Goal: Check status: Check status

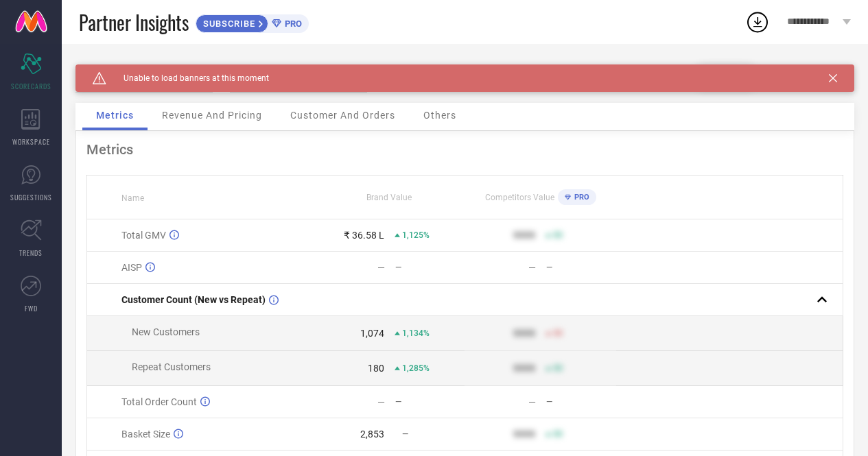
click at [837, 78] on icon at bounding box center [833, 78] width 8 height 8
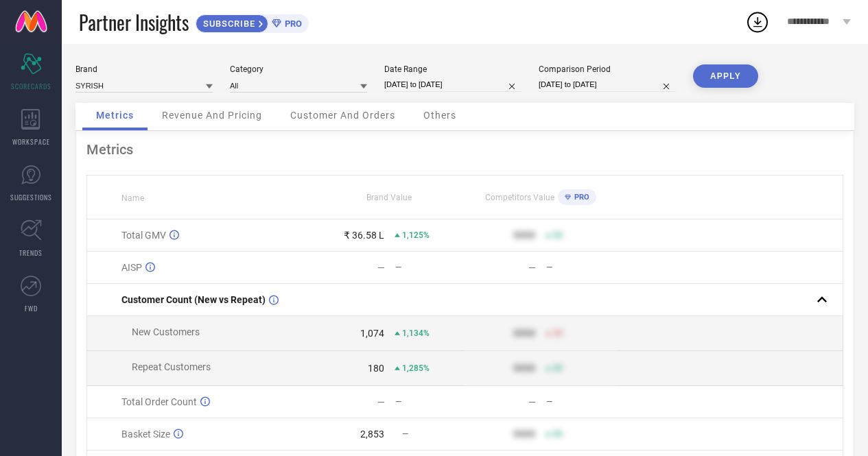
select select "8"
select select "2025"
select select "9"
select select "2025"
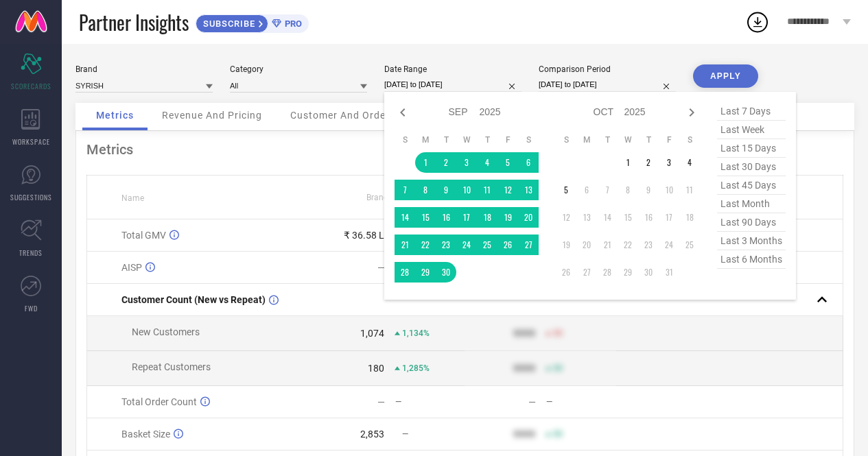
click at [447, 85] on input "[DATE] to [DATE]" at bounding box center [452, 85] width 137 height 14
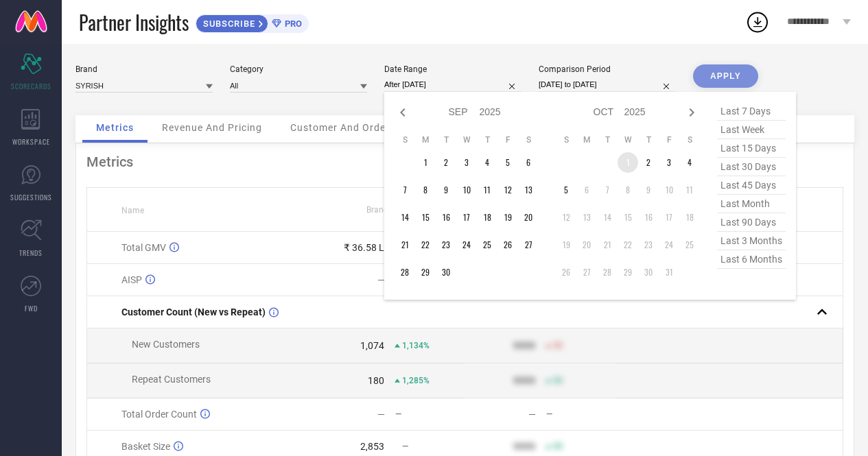
click at [634, 161] on td "1" at bounding box center [628, 162] width 21 height 21
type input "[DATE] to [DATE]"
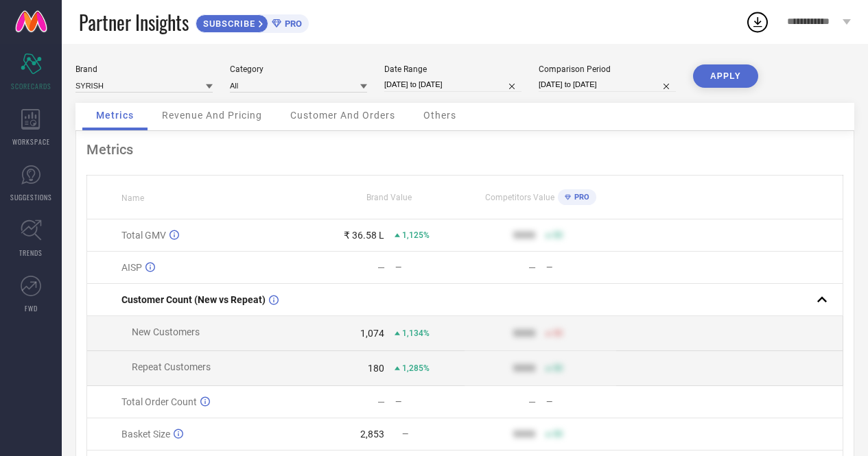
click at [714, 75] on button "APPLY" at bounding box center [725, 76] width 65 height 23
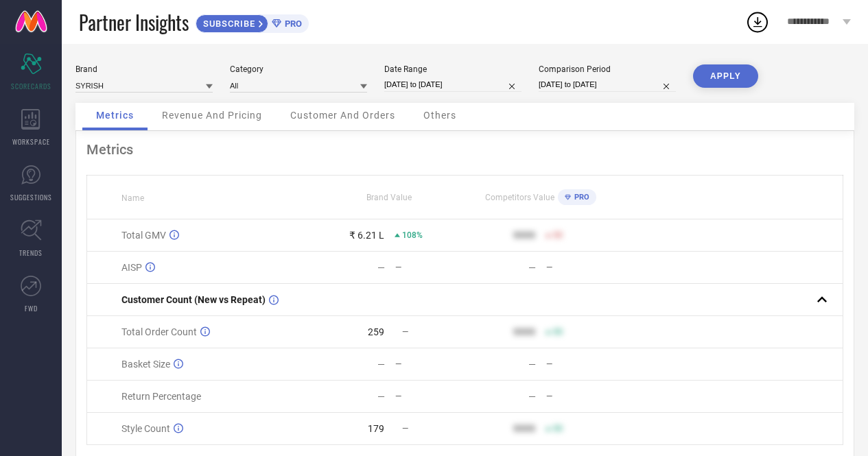
select select "8"
select select "2025"
select select "9"
select select "2025"
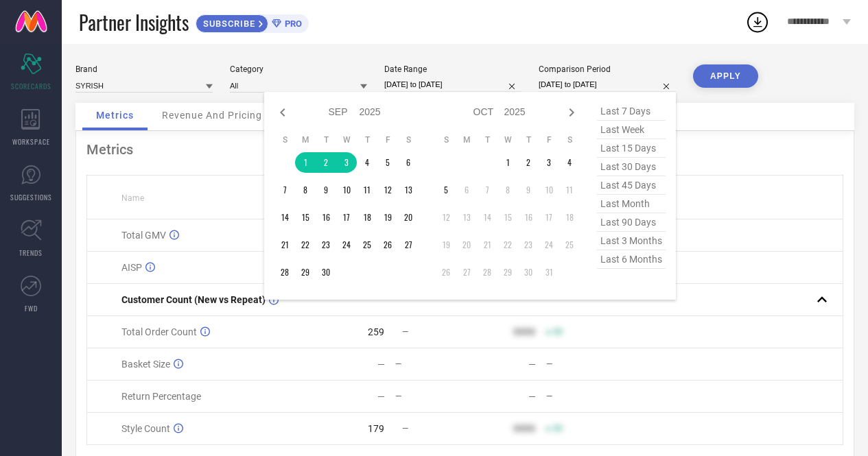
click at [609, 88] on input "[DATE] to [DATE]" at bounding box center [607, 85] width 137 height 14
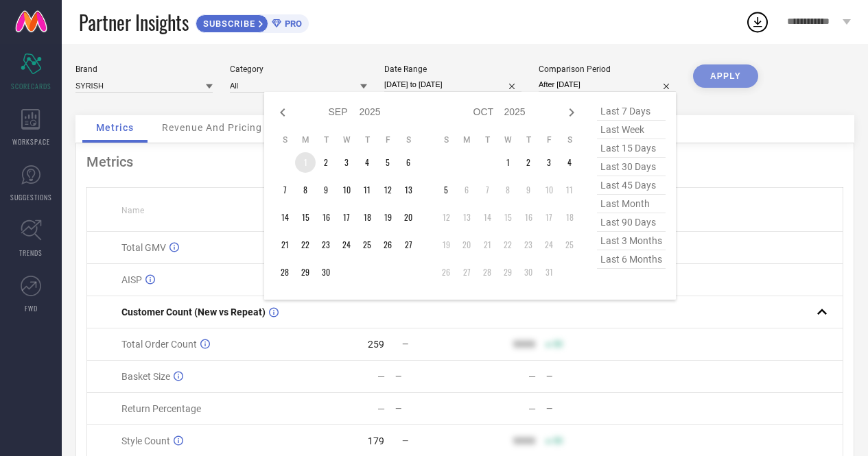
click at [303, 168] on td "1" at bounding box center [305, 162] width 21 height 21
type input "[DATE] to [DATE]"
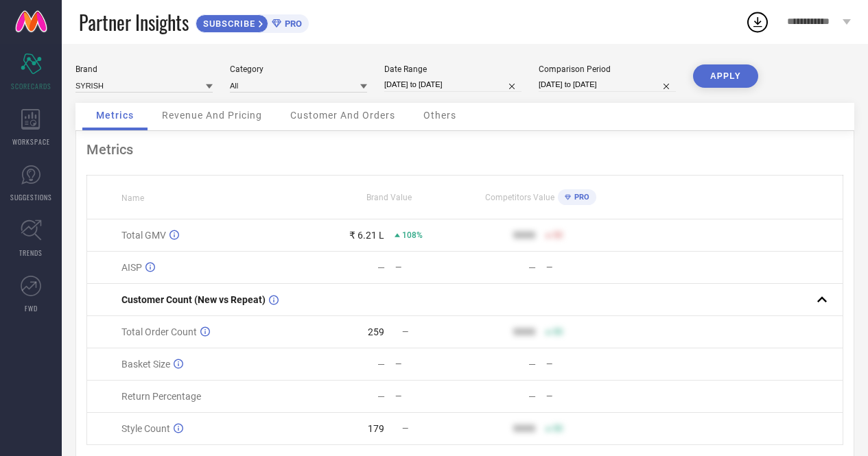
click at [724, 78] on button "APPLY" at bounding box center [725, 76] width 65 height 23
click at [731, 75] on button "APPLY" at bounding box center [725, 76] width 65 height 23
select select "8"
select select "2025"
select select "9"
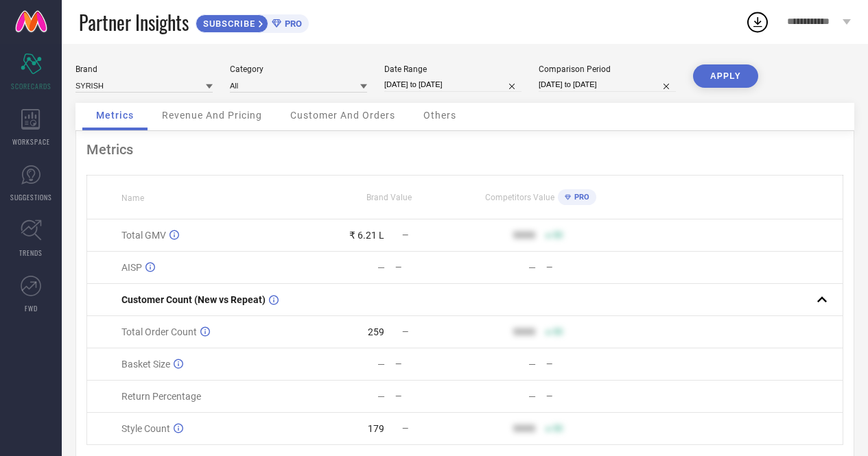
select select "2025"
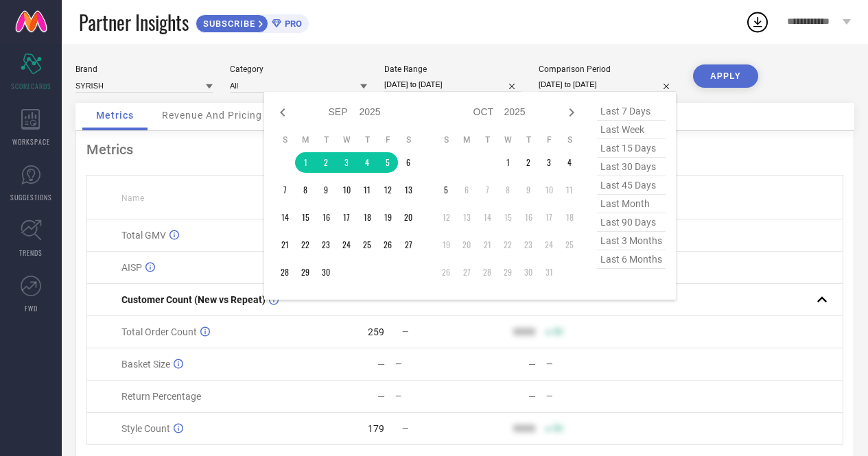
click at [587, 84] on input "[DATE] to [DATE]" at bounding box center [607, 85] width 137 height 14
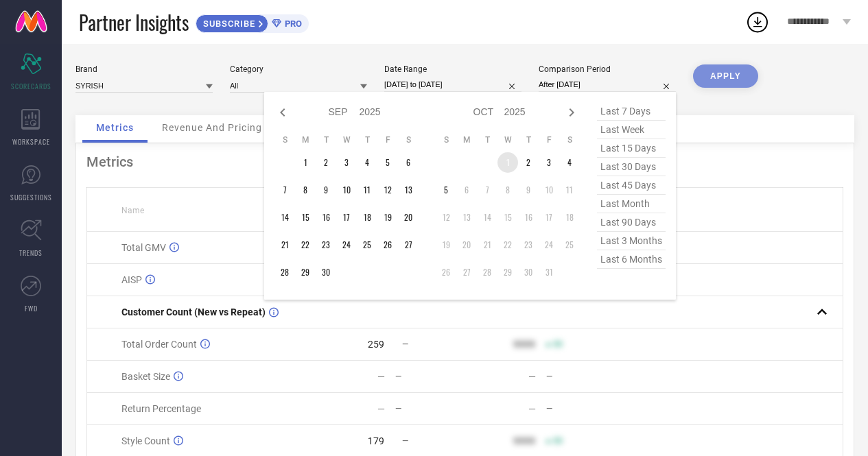
click at [511, 163] on td "1" at bounding box center [508, 162] width 21 height 21
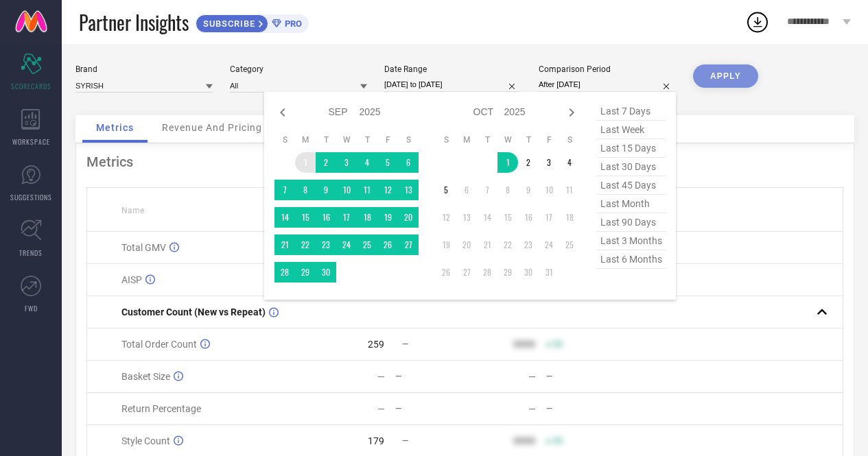
type input "[DATE] to [DATE]"
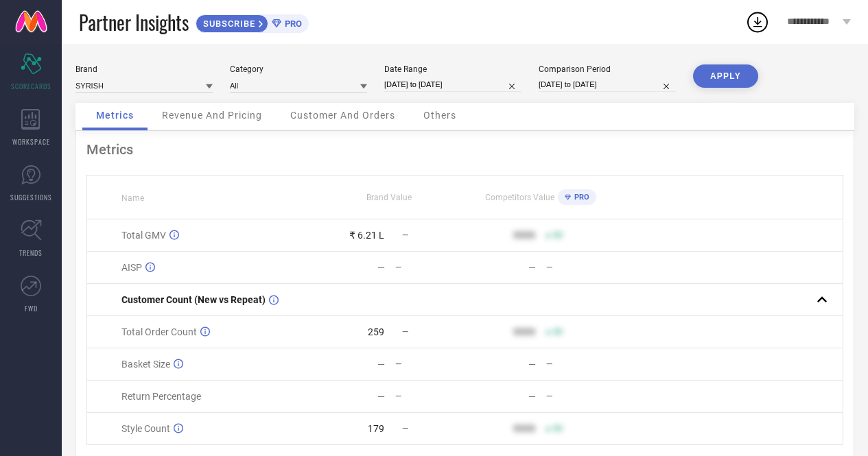
select select "8"
select select "2025"
select select "9"
select select "2025"
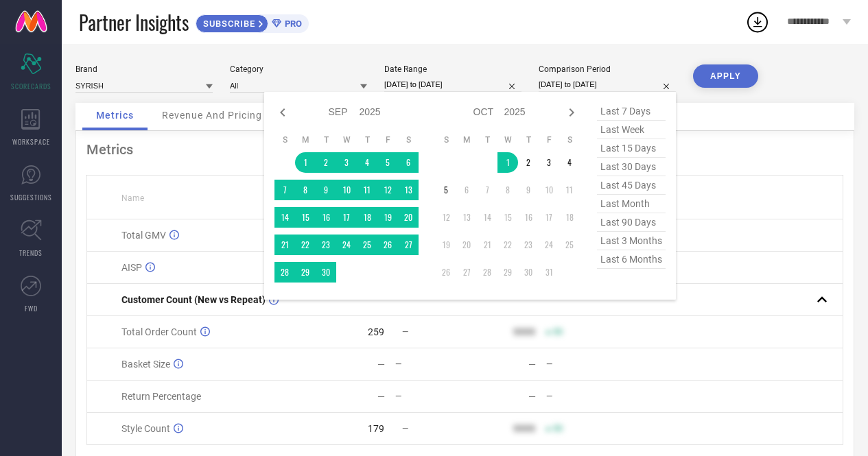
click at [594, 89] on input "[DATE] to [DATE]" at bounding box center [607, 85] width 137 height 14
click at [302, 163] on td "1" at bounding box center [305, 162] width 21 height 21
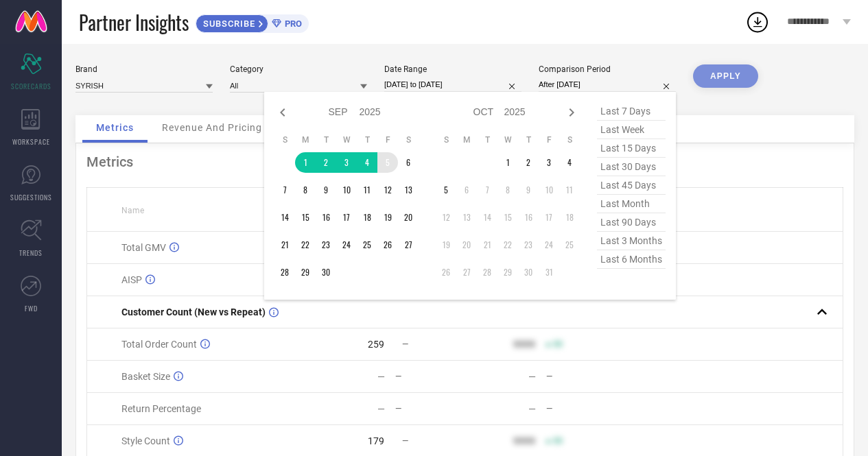
type input "[DATE] to [DATE]"
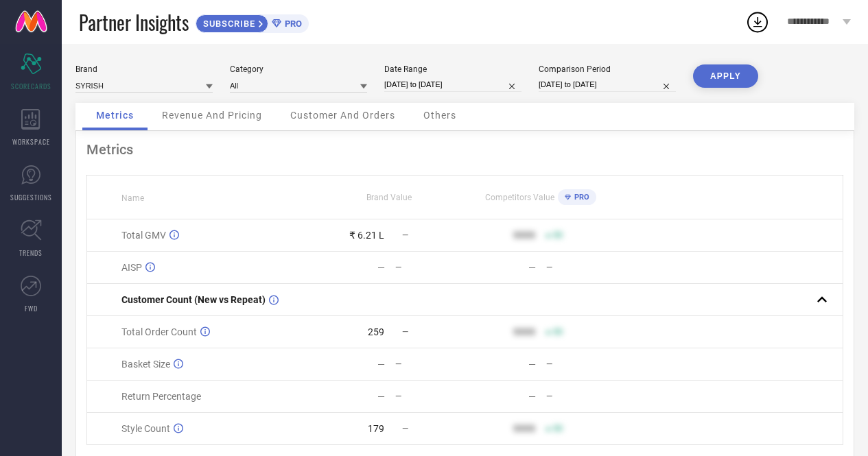
click at [710, 78] on button "APPLY" at bounding box center [725, 76] width 65 height 23
select select "8"
select select "2025"
select select "9"
select select "2025"
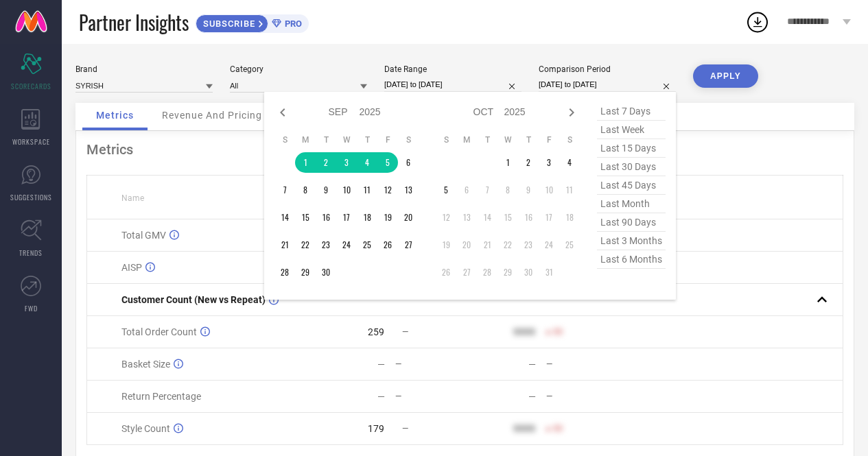
click at [589, 84] on input "[DATE] to [DATE]" at bounding box center [607, 85] width 137 height 14
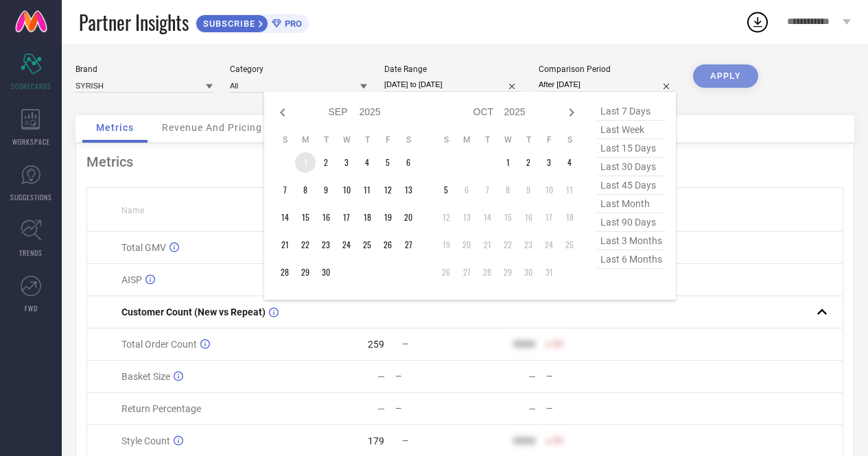
click at [307, 165] on td "1" at bounding box center [305, 162] width 21 height 21
type input "[DATE] to [DATE]"
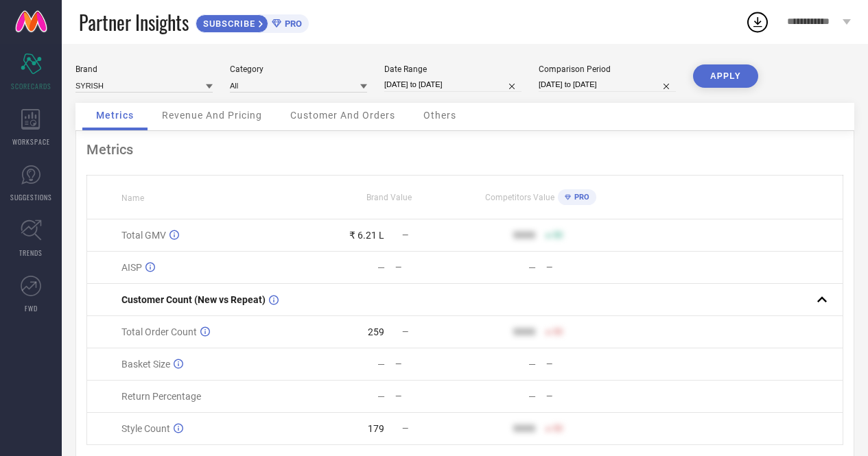
click at [707, 84] on button "APPLY" at bounding box center [725, 76] width 65 height 23
select select "8"
select select "2025"
select select "9"
select select "2025"
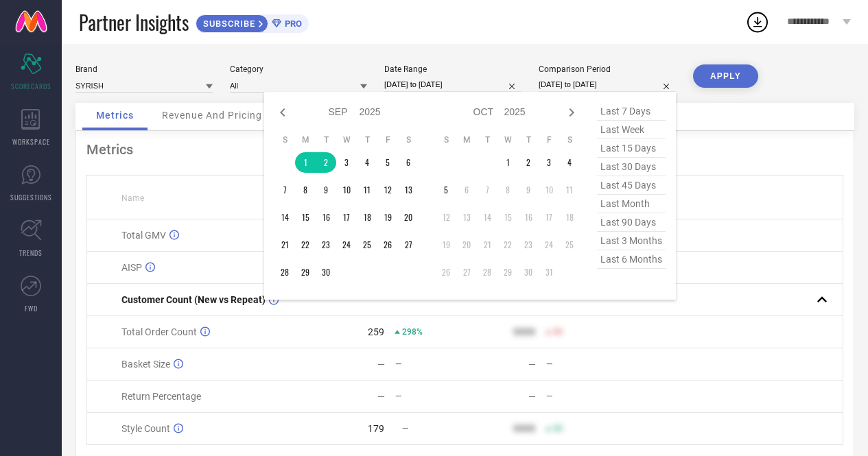
click at [583, 84] on input "[DATE] to [DATE]" at bounding box center [607, 85] width 137 height 14
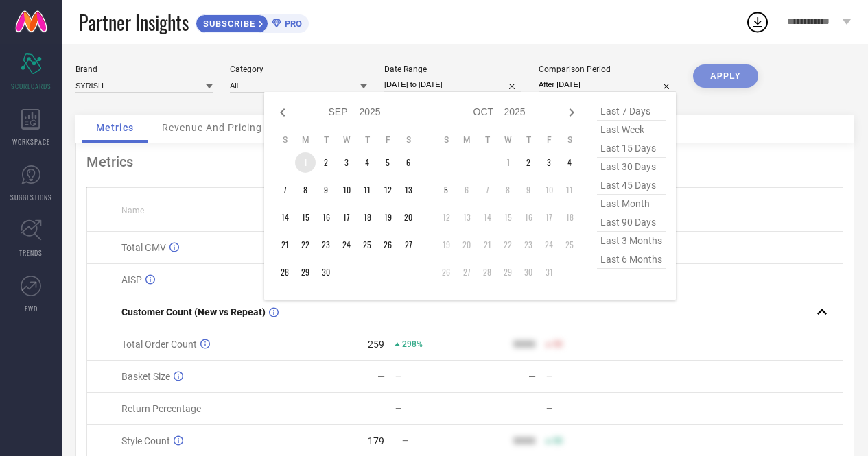
click at [307, 163] on td "1" at bounding box center [305, 162] width 21 height 21
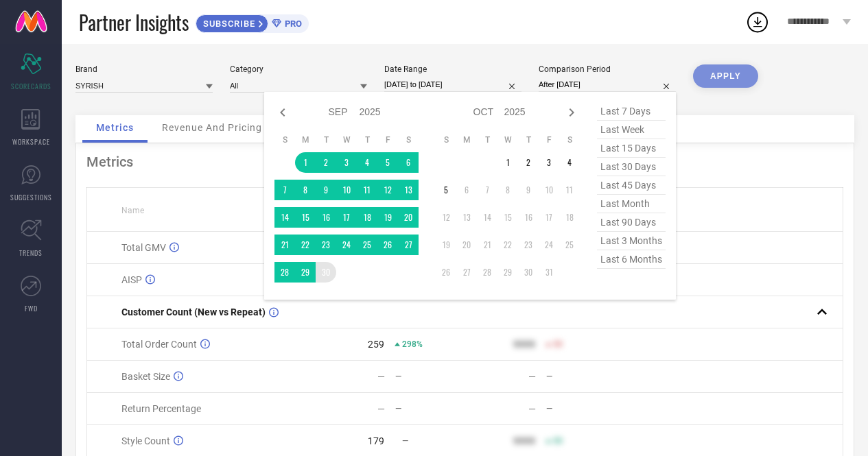
type input "[DATE] to [DATE]"
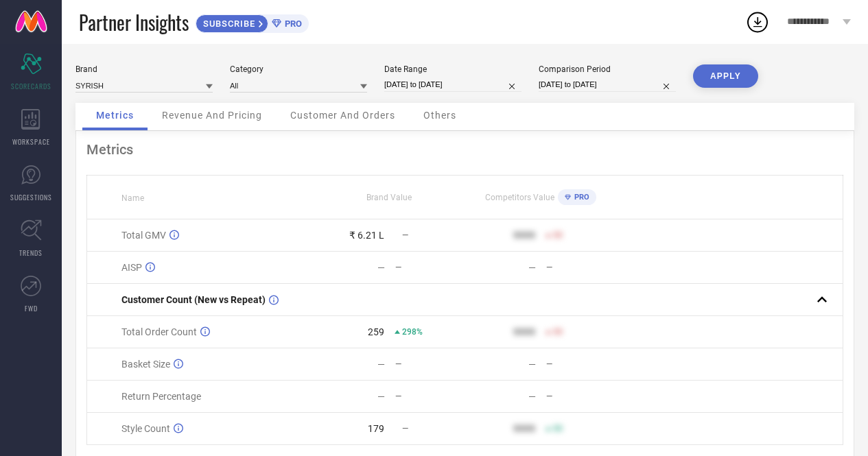
click at [731, 69] on button "APPLY" at bounding box center [725, 76] width 65 height 23
select select "8"
select select "2025"
select select "9"
select select "2025"
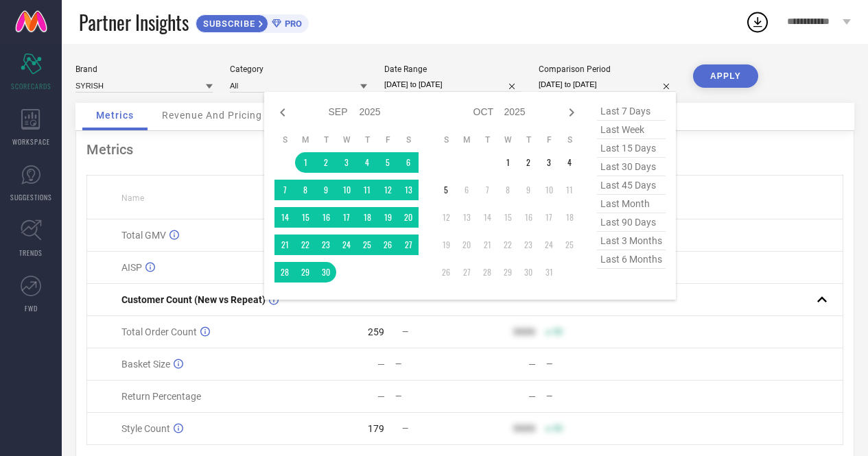
click at [557, 84] on input "[DATE] to [DATE]" at bounding box center [607, 85] width 137 height 14
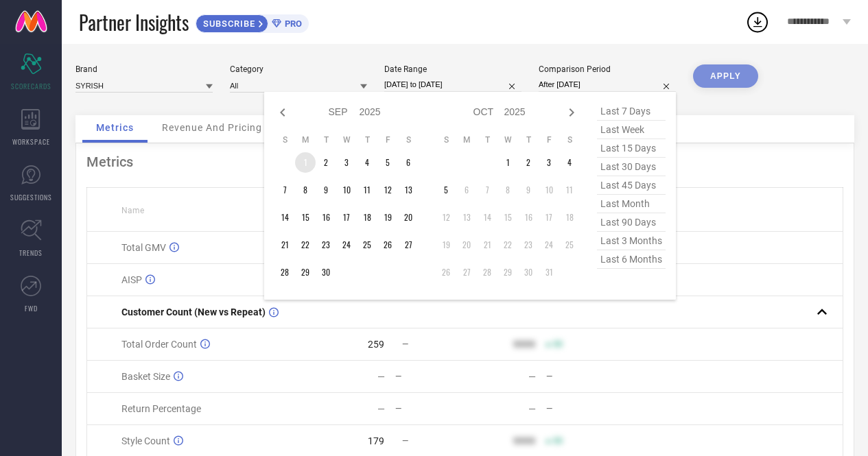
click at [305, 167] on td "1" at bounding box center [305, 162] width 21 height 21
type input "[DATE] to [DATE]"
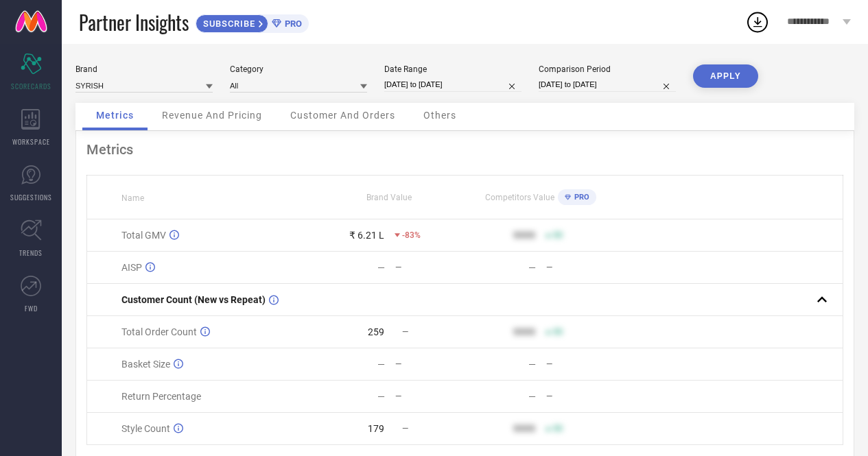
click at [723, 78] on button "APPLY" at bounding box center [725, 76] width 65 height 23
select select "8"
select select "2025"
select select "9"
select select "2025"
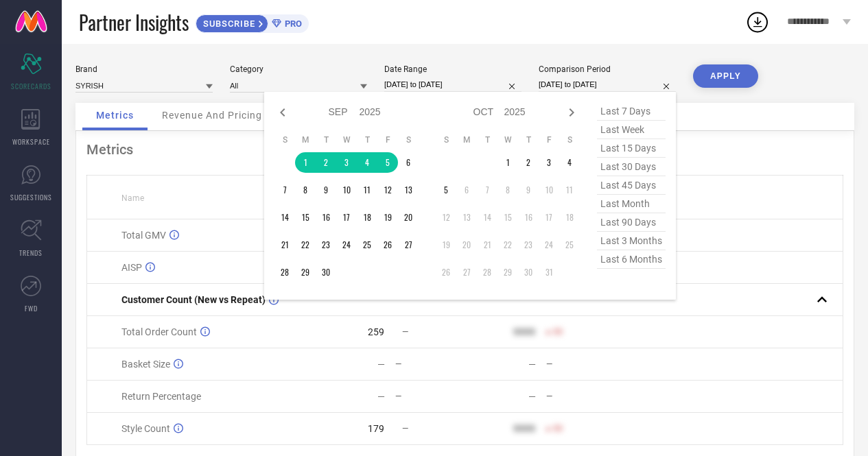
click at [590, 89] on input "[DATE] to [DATE]" at bounding box center [607, 85] width 137 height 14
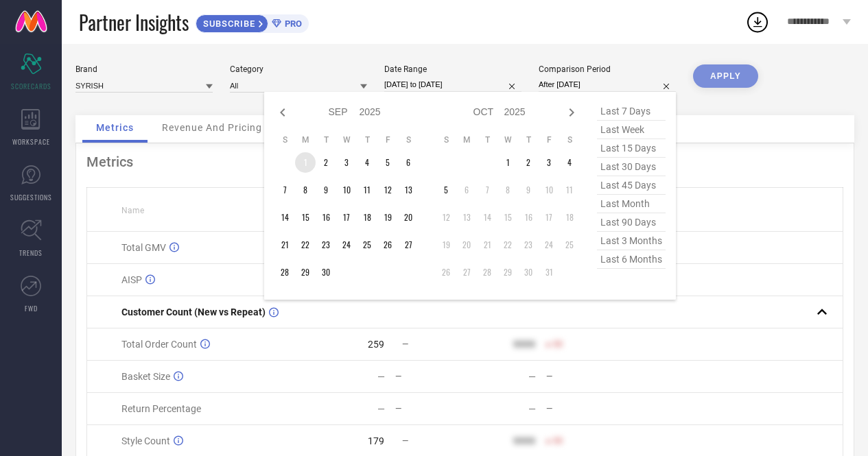
click at [305, 165] on td "1" at bounding box center [305, 162] width 21 height 21
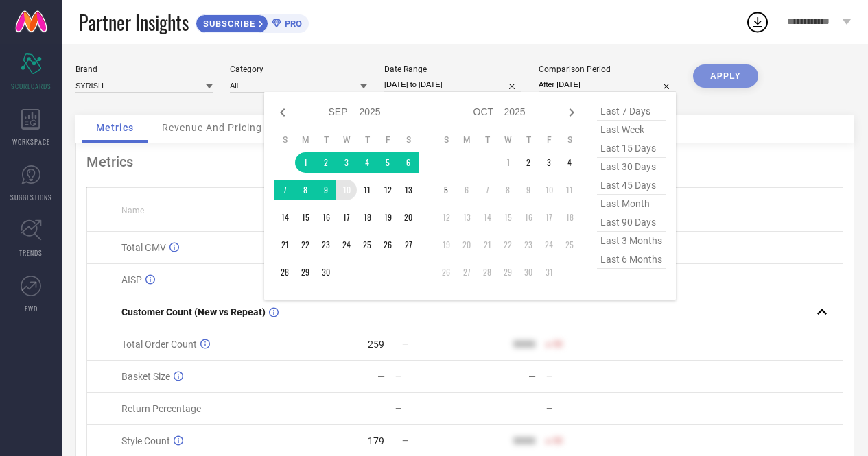
type input "[DATE] to [DATE]"
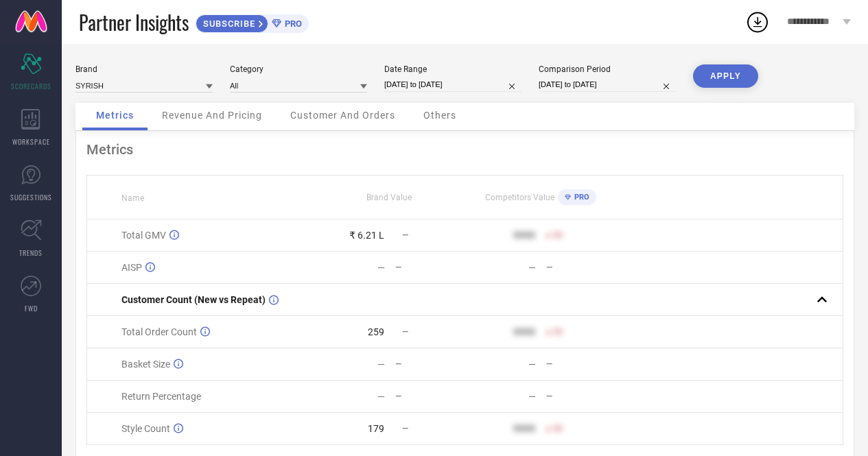
click at [728, 78] on button "APPLY" at bounding box center [725, 76] width 65 height 23
select select "8"
select select "2025"
select select "9"
select select "2025"
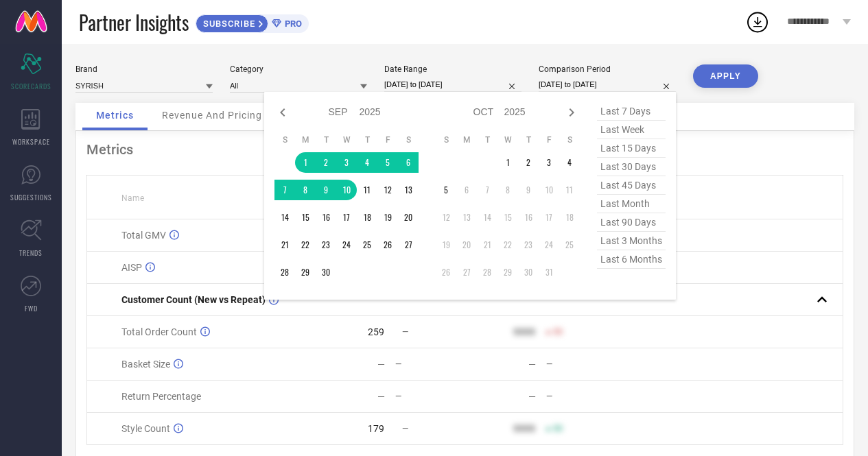
click at [559, 80] on input "[DATE] to [DATE]" at bounding box center [607, 85] width 137 height 14
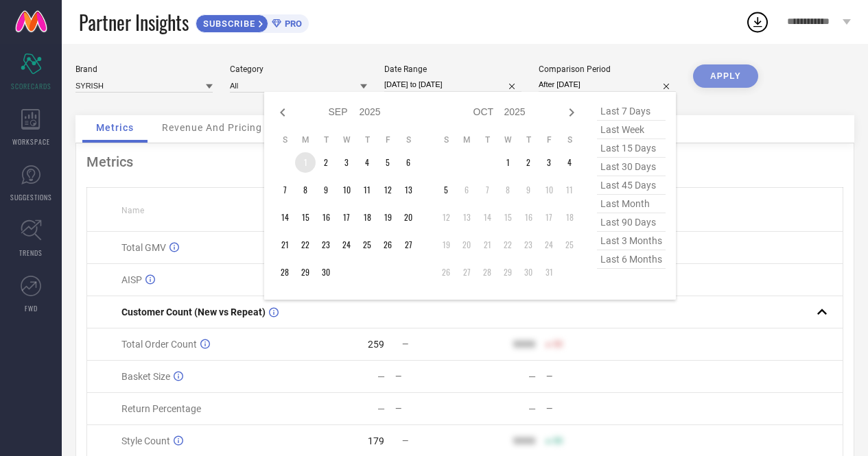
click at [298, 167] on td "1" at bounding box center [305, 162] width 21 height 21
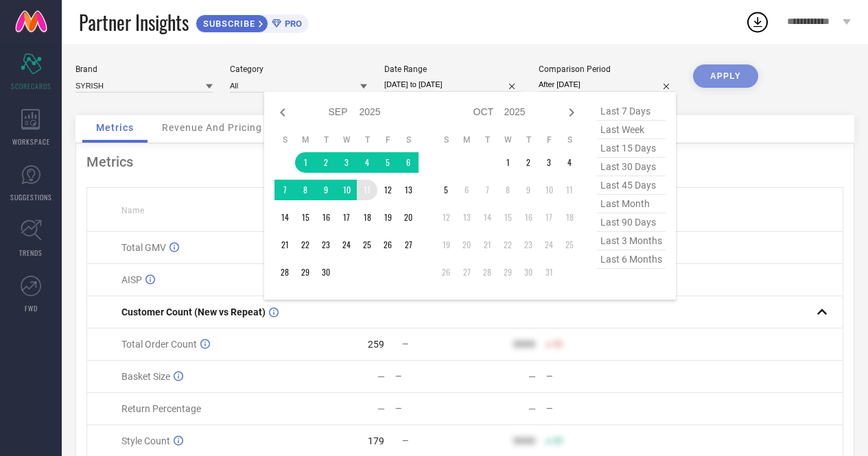
type input "[DATE] to [DATE]"
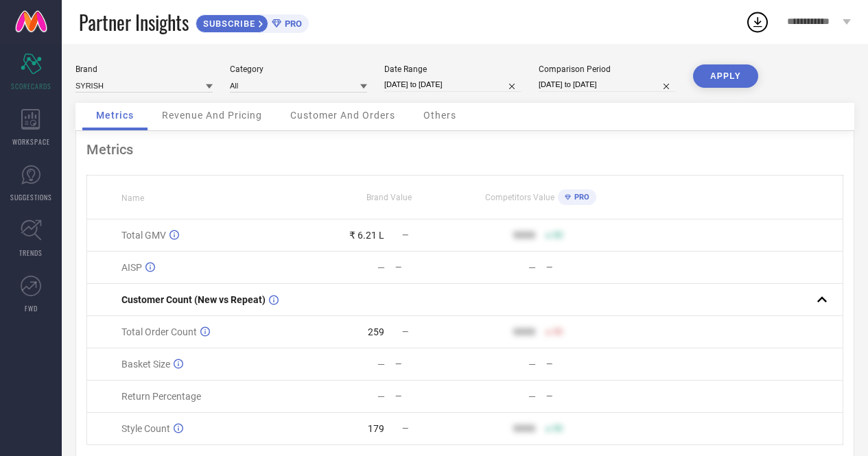
click at [728, 71] on button "APPLY" at bounding box center [725, 76] width 65 height 23
select select "8"
select select "2025"
select select "9"
select select "2025"
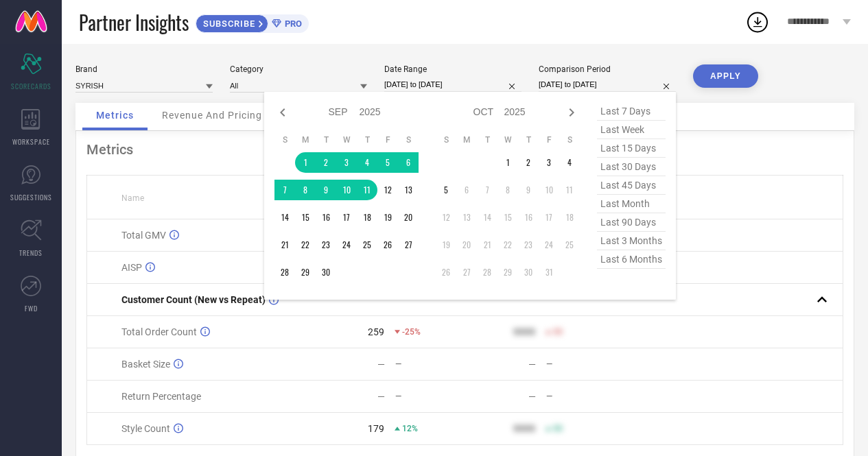
click at [557, 83] on input "[DATE] to [DATE]" at bounding box center [607, 85] width 137 height 14
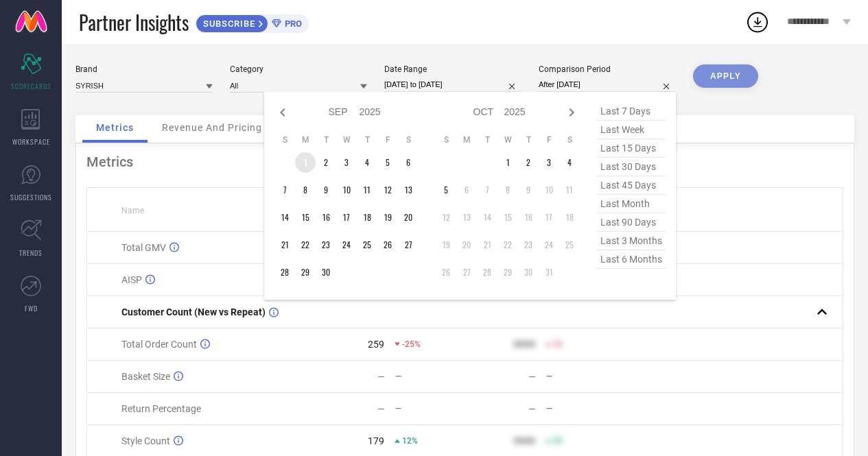
click at [304, 165] on td "1" at bounding box center [305, 162] width 21 height 21
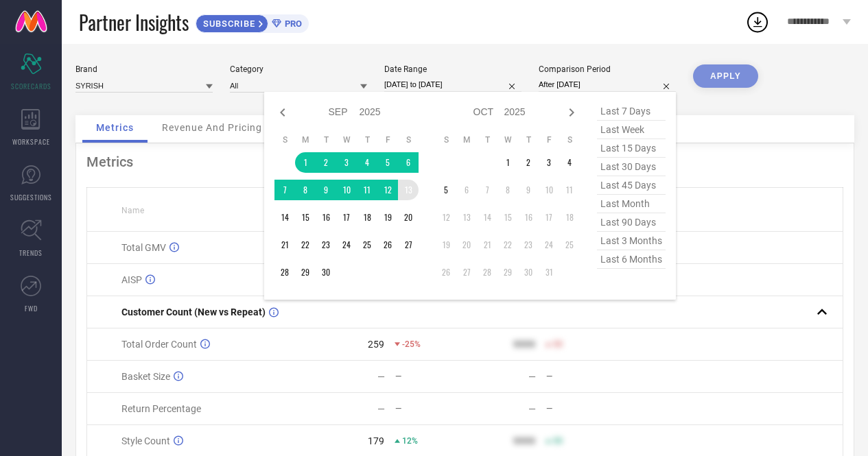
type input "[DATE] to [DATE]"
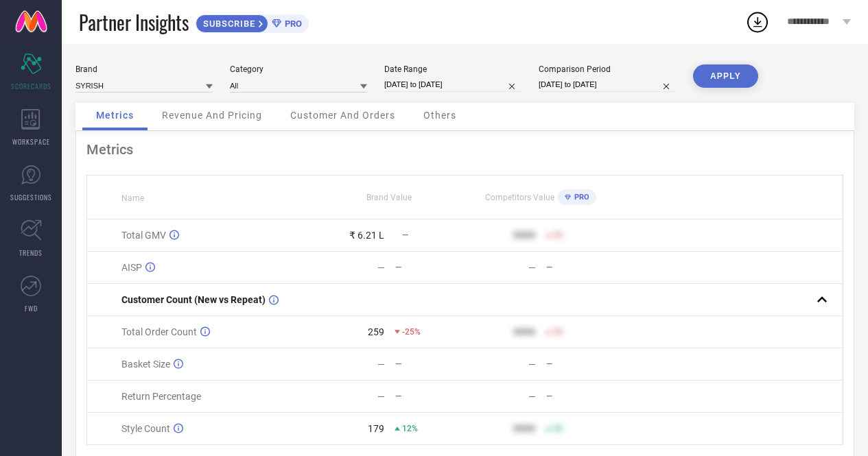
click at [732, 73] on button "APPLY" at bounding box center [725, 76] width 65 height 23
select select "8"
select select "2025"
select select "9"
select select "2025"
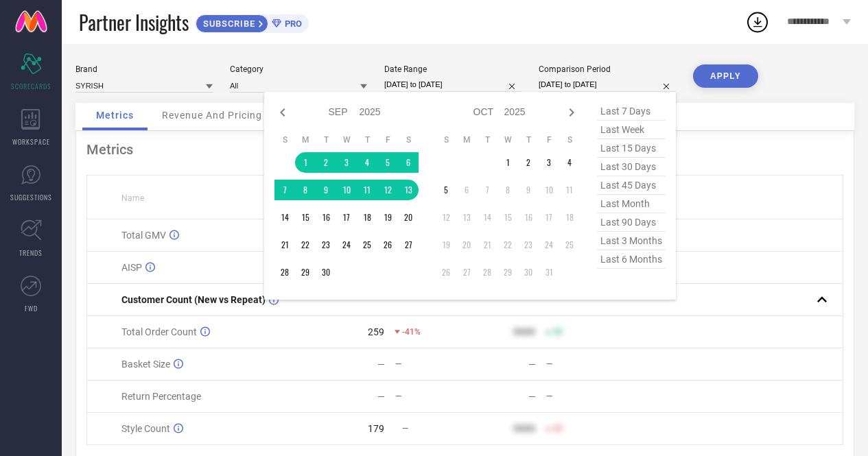
click at [575, 83] on input "[DATE] to [DATE]" at bounding box center [607, 85] width 137 height 14
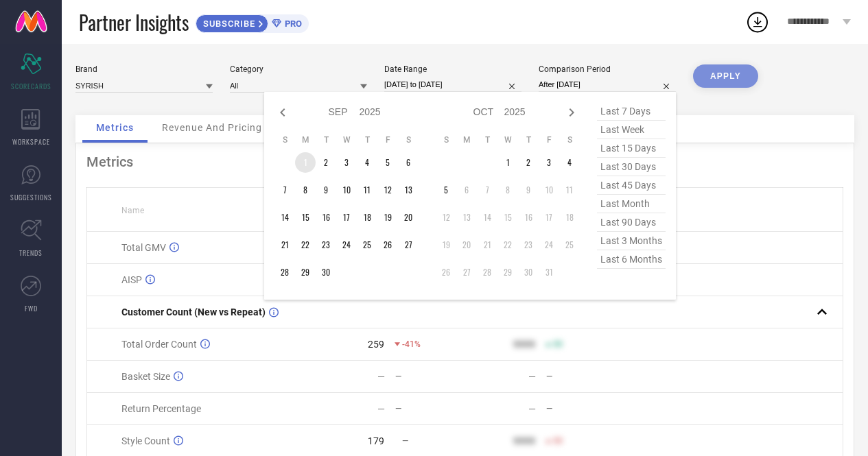
click at [309, 163] on td "1" at bounding box center [305, 162] width 21 height 21
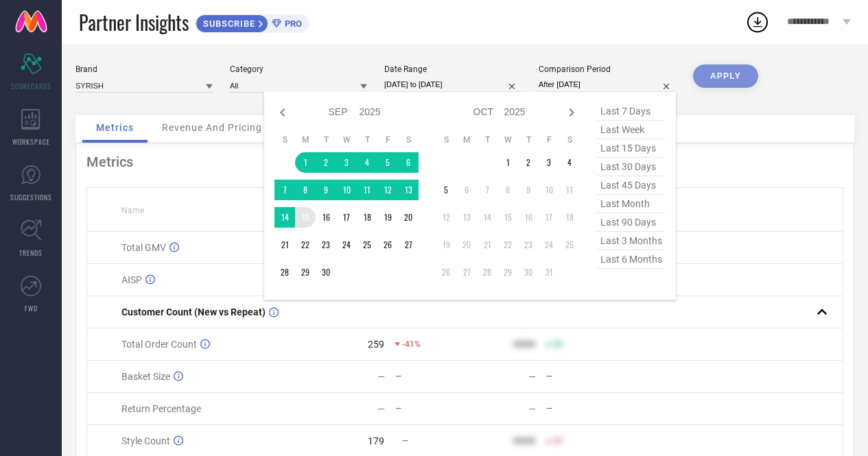
type input "[DATE] to [DATE]"
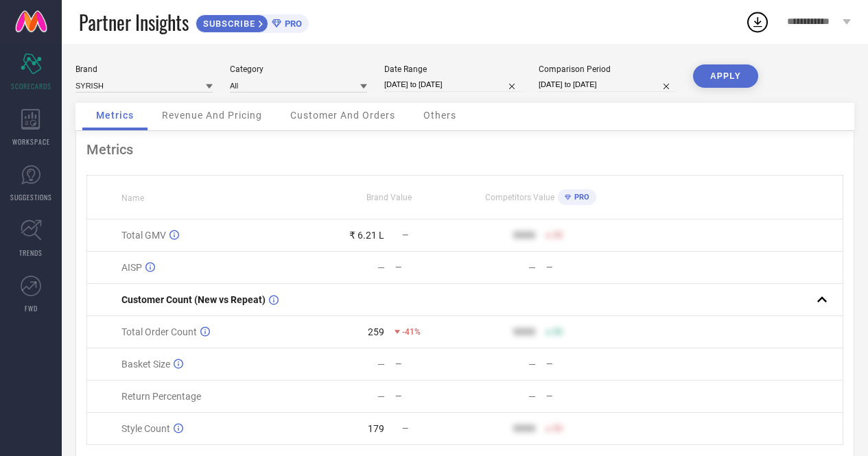
click at [721, 76] on button "APPLY" at bounding box center [725, 76] width 65 height 23
select select "8"
select select "2025"
select select "9"
select select "2025"
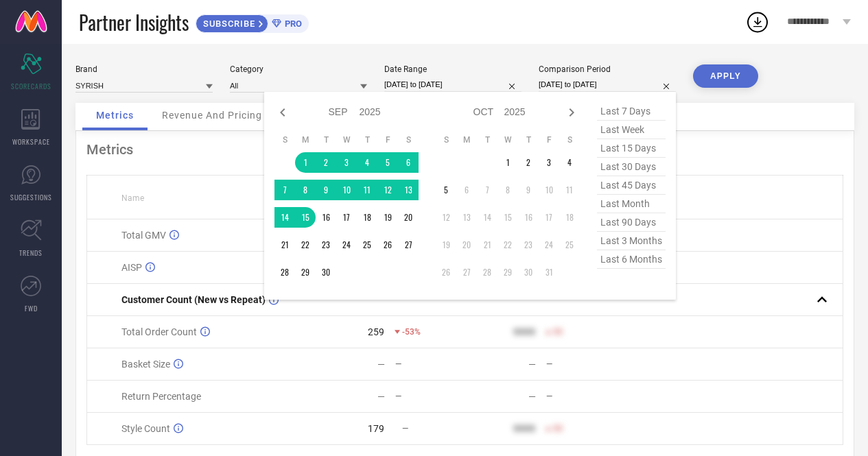
click at [566, 79] on input "[DATE] to [DATE]" at bounding box center [607, 85] width 137 height 14
click at [284, 117] on icon at bounding box center [282, 112] width 5 height 8
select select "7"
select select "2025"
select select "8"
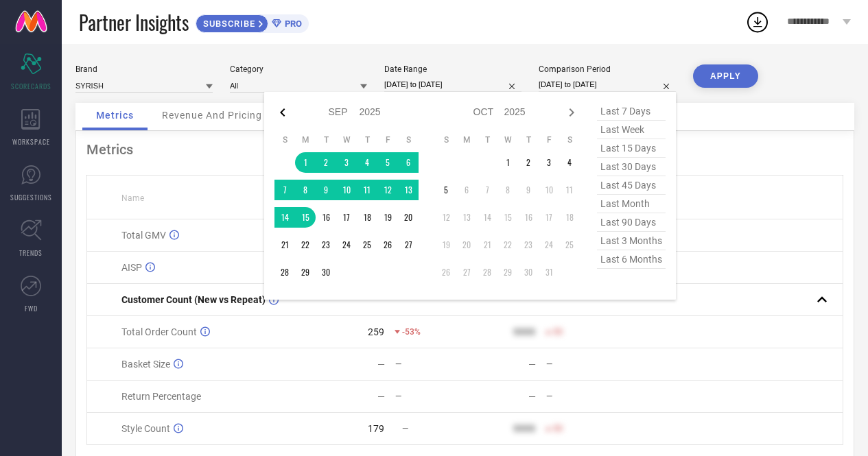
select select "2025"
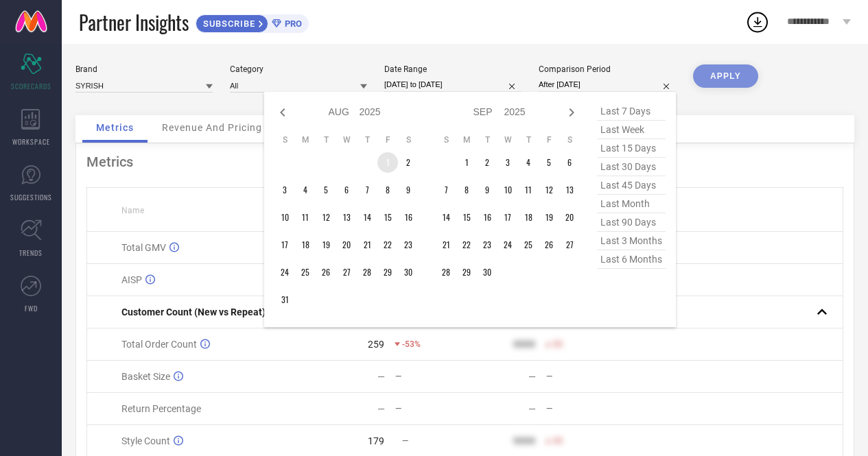
click at [384, 166] on td "1" at bounding box center [387, 162] width 21 height 21
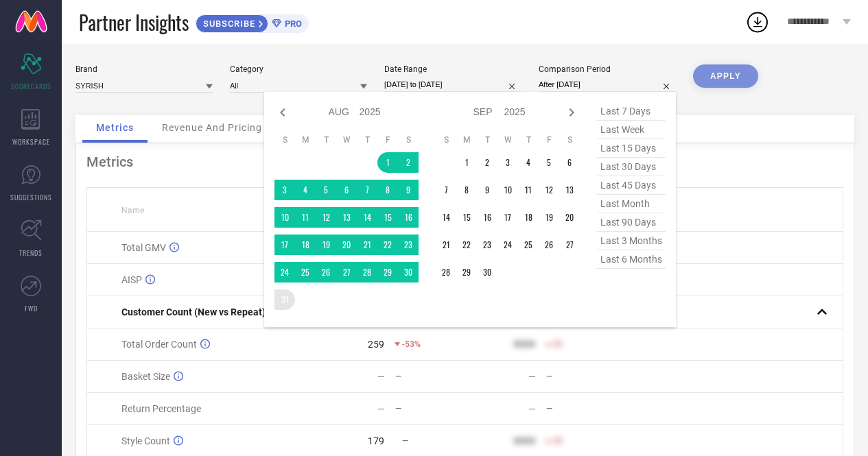
type input "[DATE] to [DATE]"
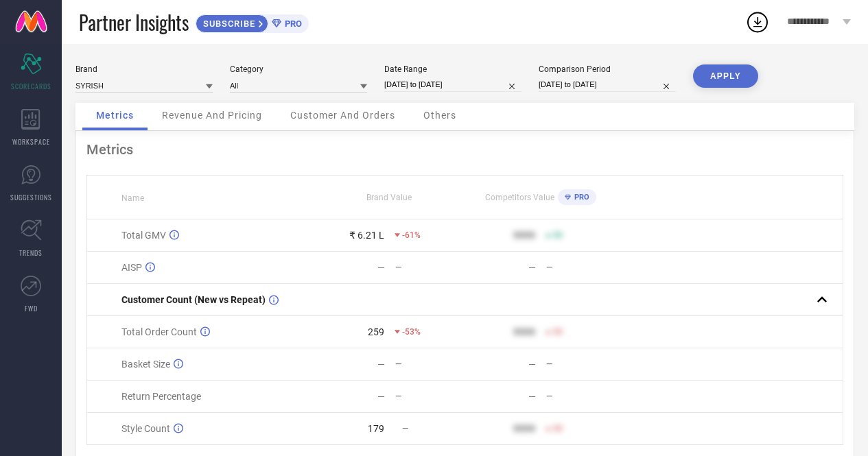
click at [723, 75] on button "APPLY" at bounding box center [725, 76] width 65 height 23
